Goal: Information Seeking & Learning: Learn about a topic

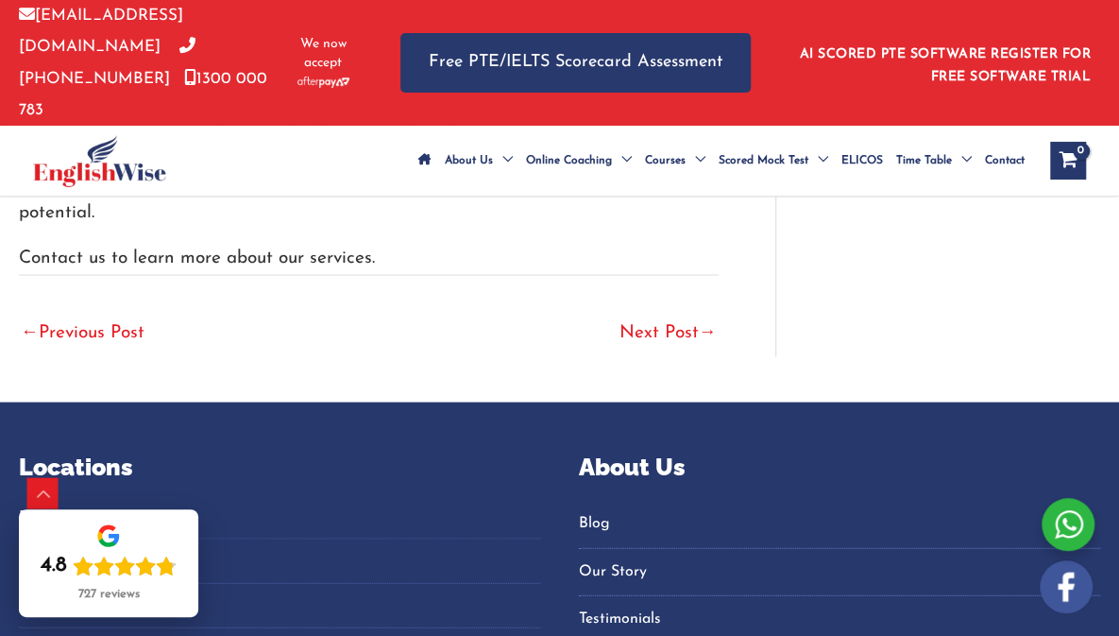
scroll to position [4911, 0]
click at [698, 127] on span "Menu Toggle" at bounding box center [696, 160] width 20 height 66
click at [661, 261] on span "OET" at bounding box center [657, 266] width 24 height 11
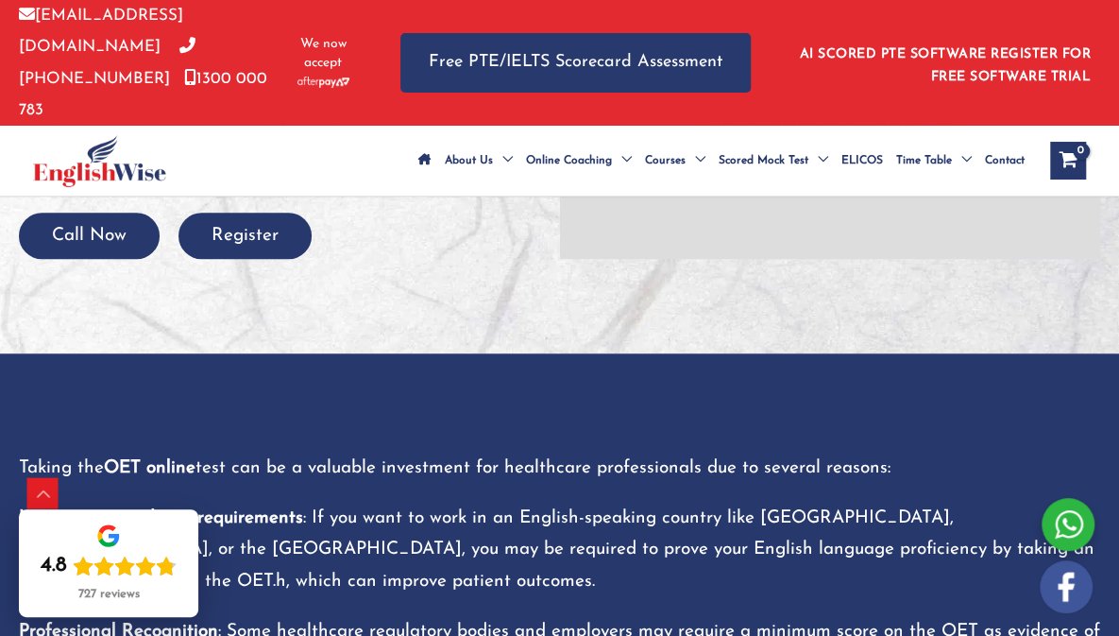
scroll to position [499, 0]
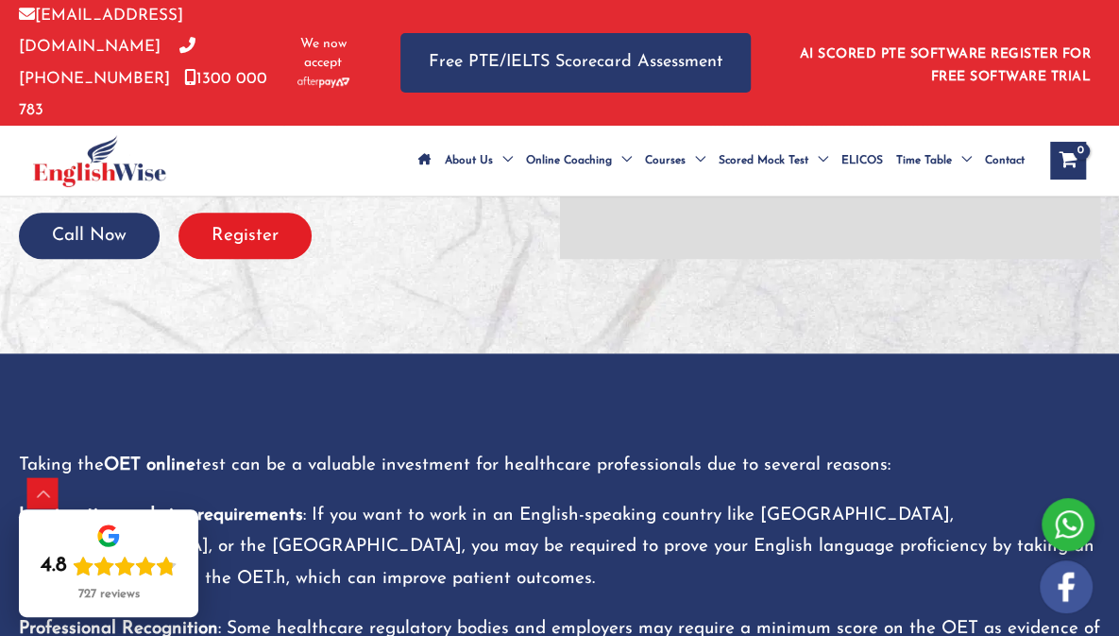
click at [229, 212] on button "Register" at bounding box center [244, 235] width 133 height 46
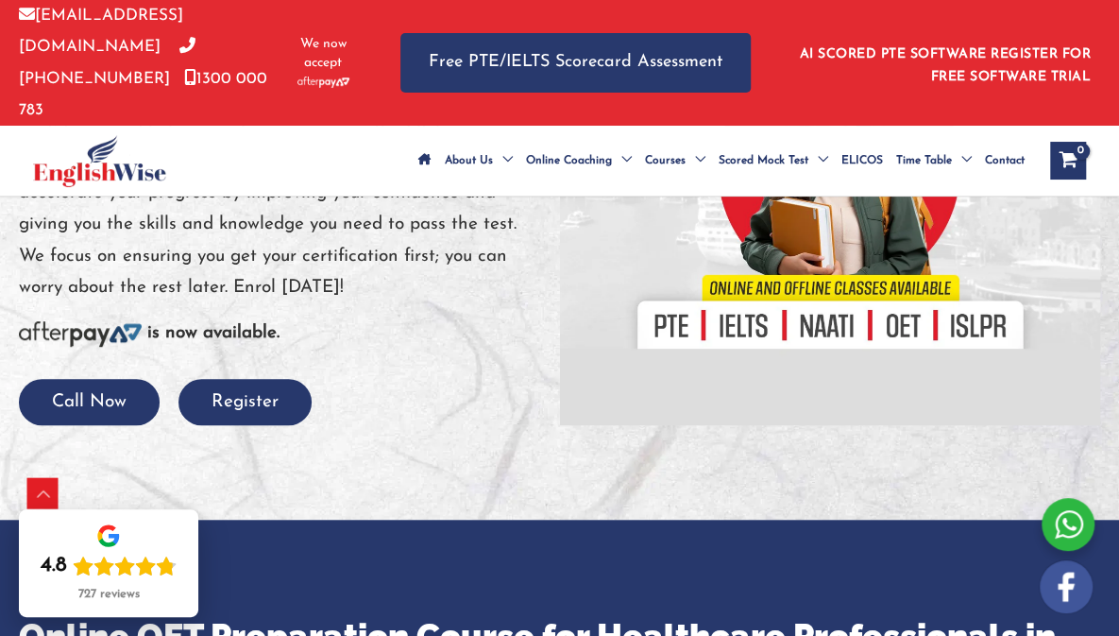
scroll to position [429, 0]
click at [74, 379] on button "Call Now" at bounding box center [89, 402] width 141 height 46
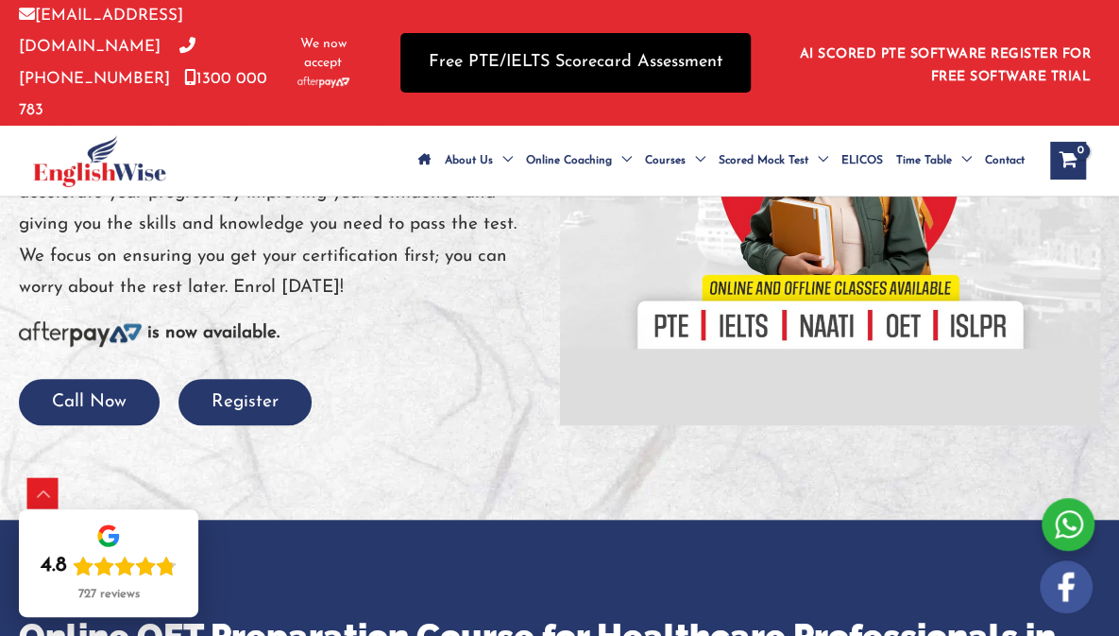
click at [494, 36] on link "Free PTE/IELTS Scorecard Assessment" at bounding box center [575, 62] width 350 height 59
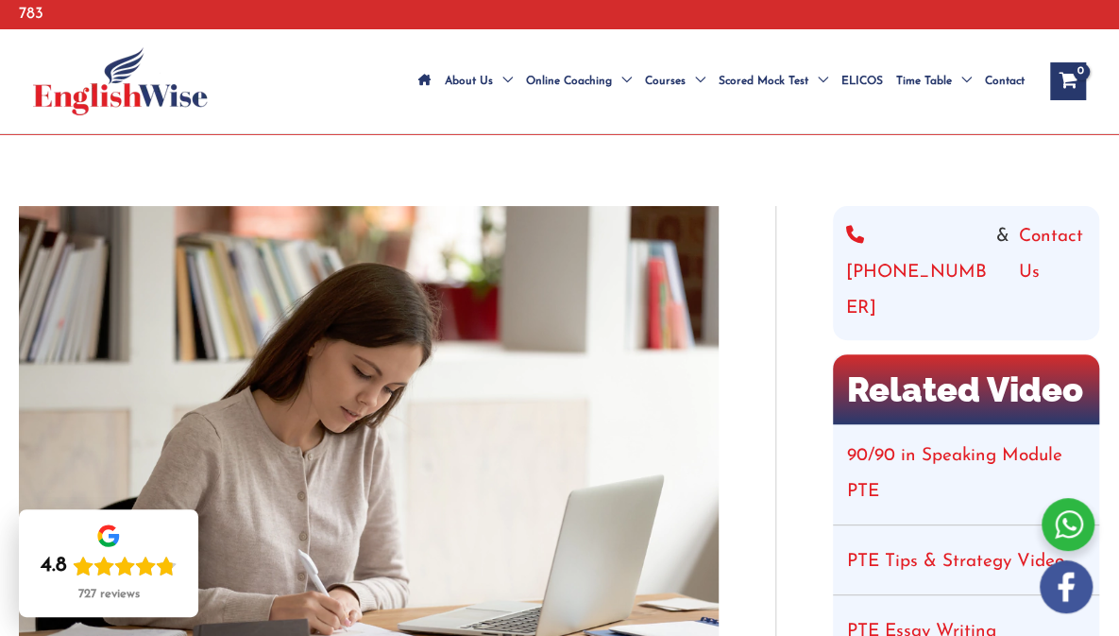
scroll to position [96, 0]
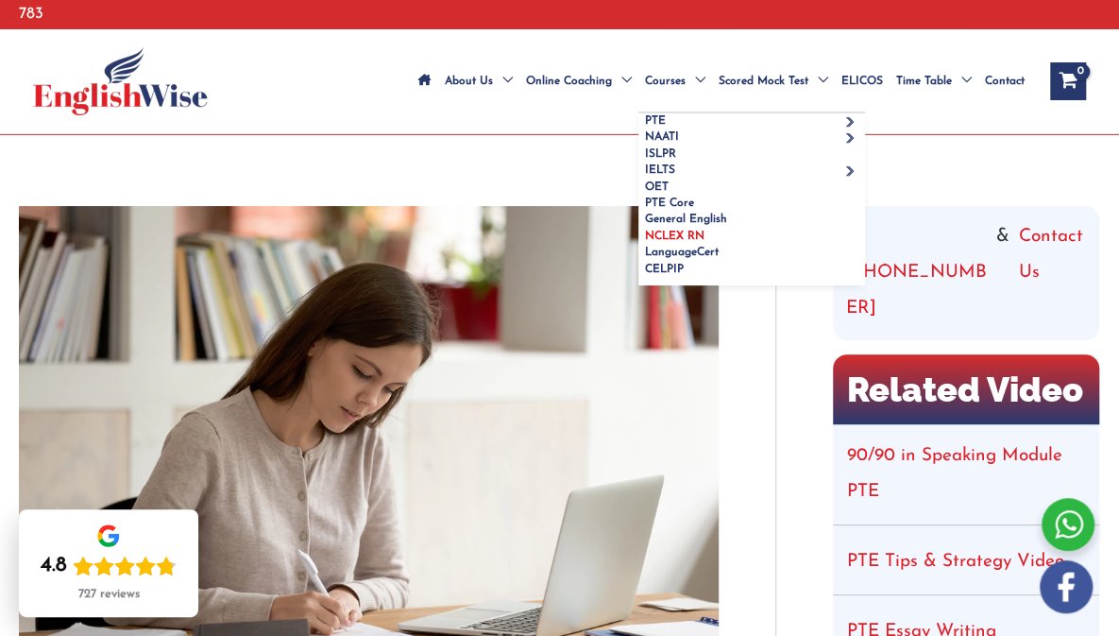
click at [691, 230] on span "NCLEX RN" at bounding box center [674, 235] width 59 height 11
